Goal: Task Accomplishment & Management: Use online tool/utility

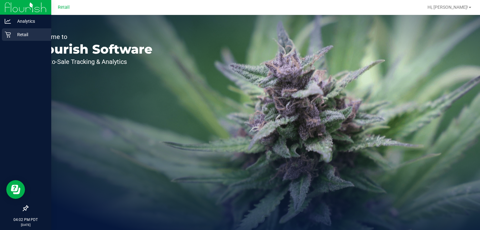
click at [8, 35] on icon at bounding box center [8, 35] width 6 height 6
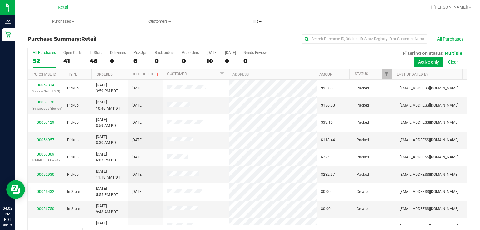
click at [263, 22] on span "Tills" at bounding box center [256, 22] width 96 height 6
click at [237, 36] on span "Manage tills" at bounding box center [229, 37] width 42 height 5
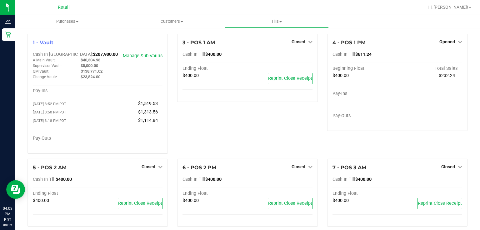
click at [308, 168] on icon at bounding box center [310, 167] width 4 height 4
click at [298, 181] on link "Open Till" at bounding box center [298, 179] width 17 height 5
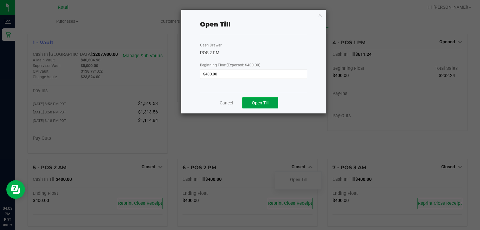
click at [260, 101] on span "Open Till" at bounding box center [260, 103] width 17 height 5
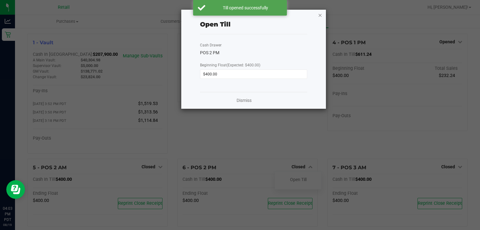
click at [320, 15] on icon "button" at bounding box center [320, 14] width 4 height 7
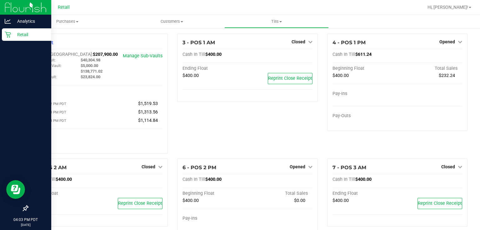
click at [13, 34] on p "Retail" at bounding box center [29, 34] width 37 height 7
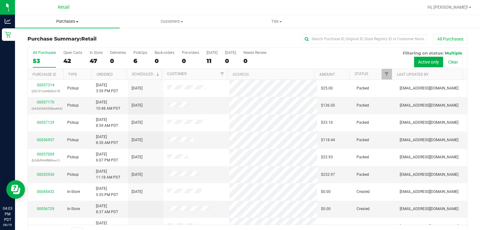
click at [111, 17] on uib-tab-heading "Purchases Summary of purchases Fulfillment All purchases" at bounding box center [67, 21] width 105 height 13
